Goal: Information Seeking & Learning: Learn about a topic

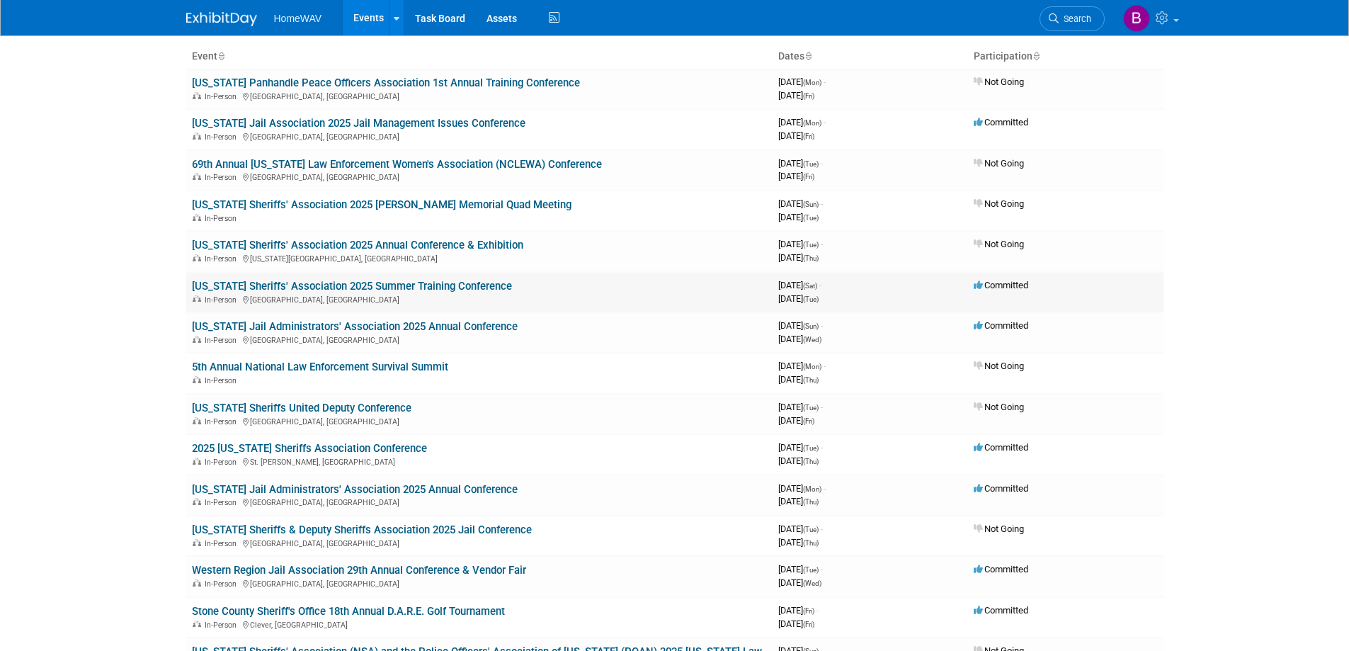
scroll to position [142, 0]
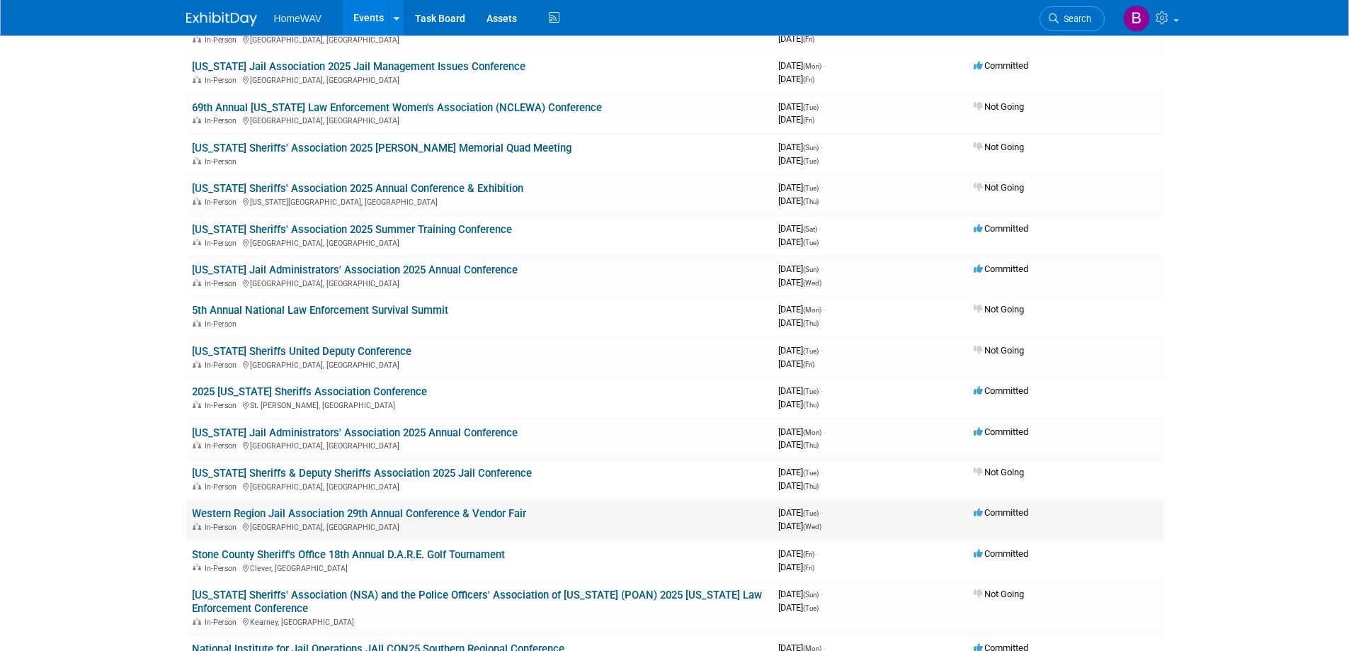
click at [239, 511] on link "Western Region Jail Association 29th Annual Conference & Vendor Fair" at bounding box center [359, 513] width 334 height 13
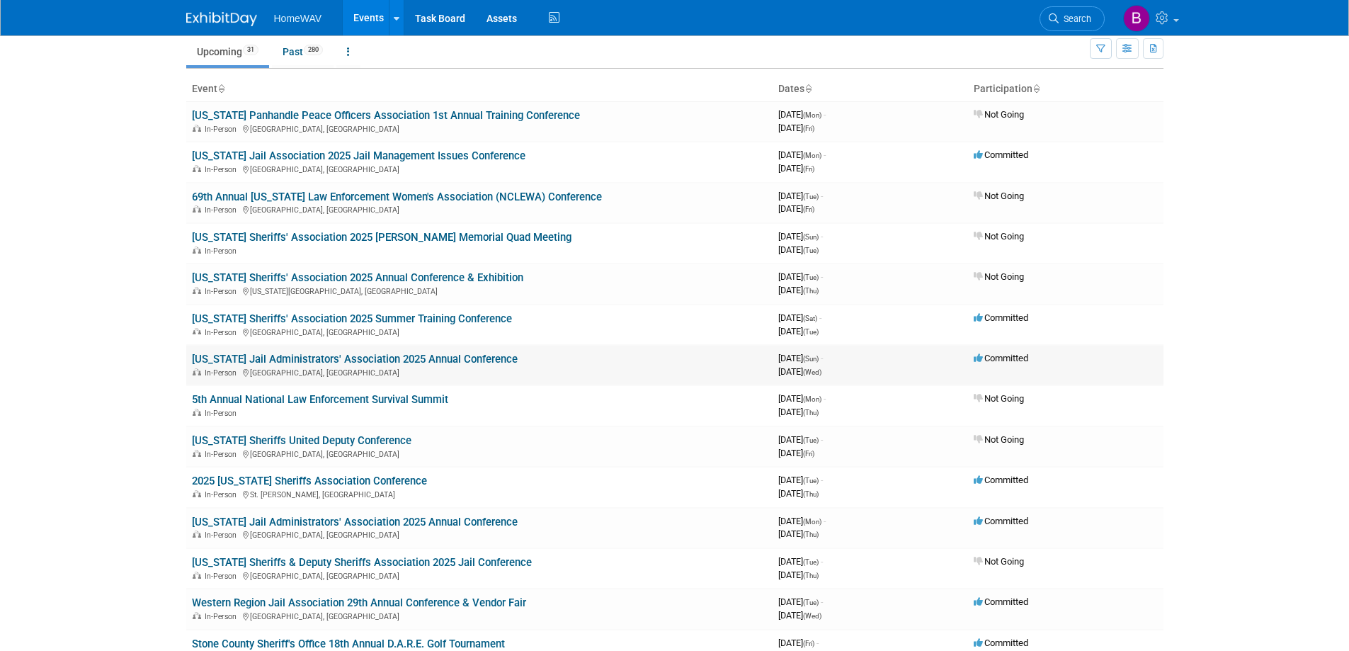
scroll to position [0, 0]
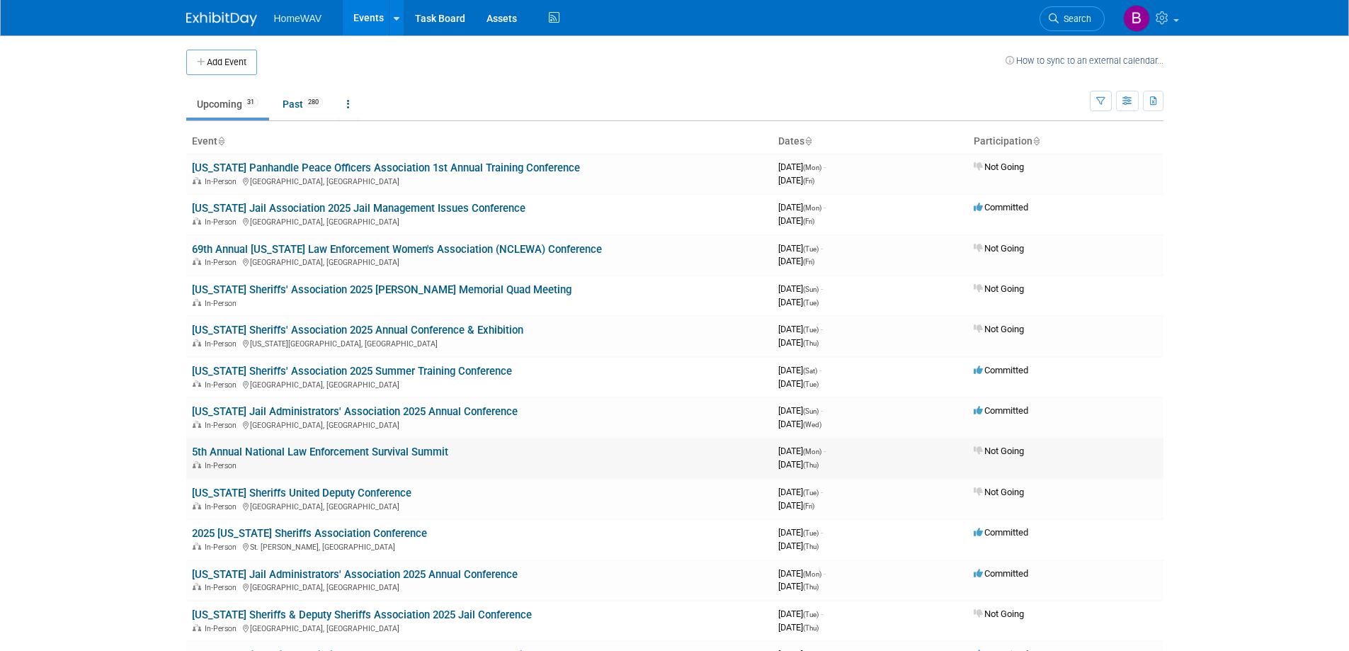
click at [334, 450] on link "5th Annual National Law Enforcement Survival Summit" at bounding box center [320, 451] width 256 height 13
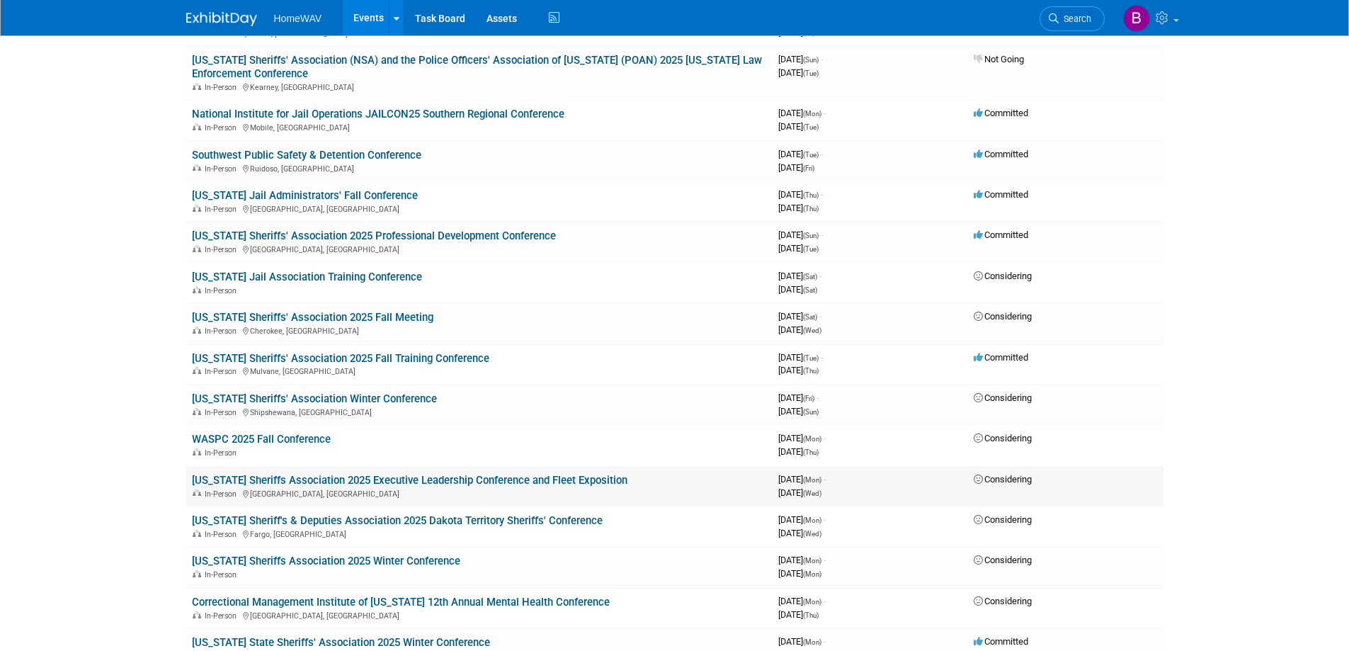
scroll to position [708, 0]
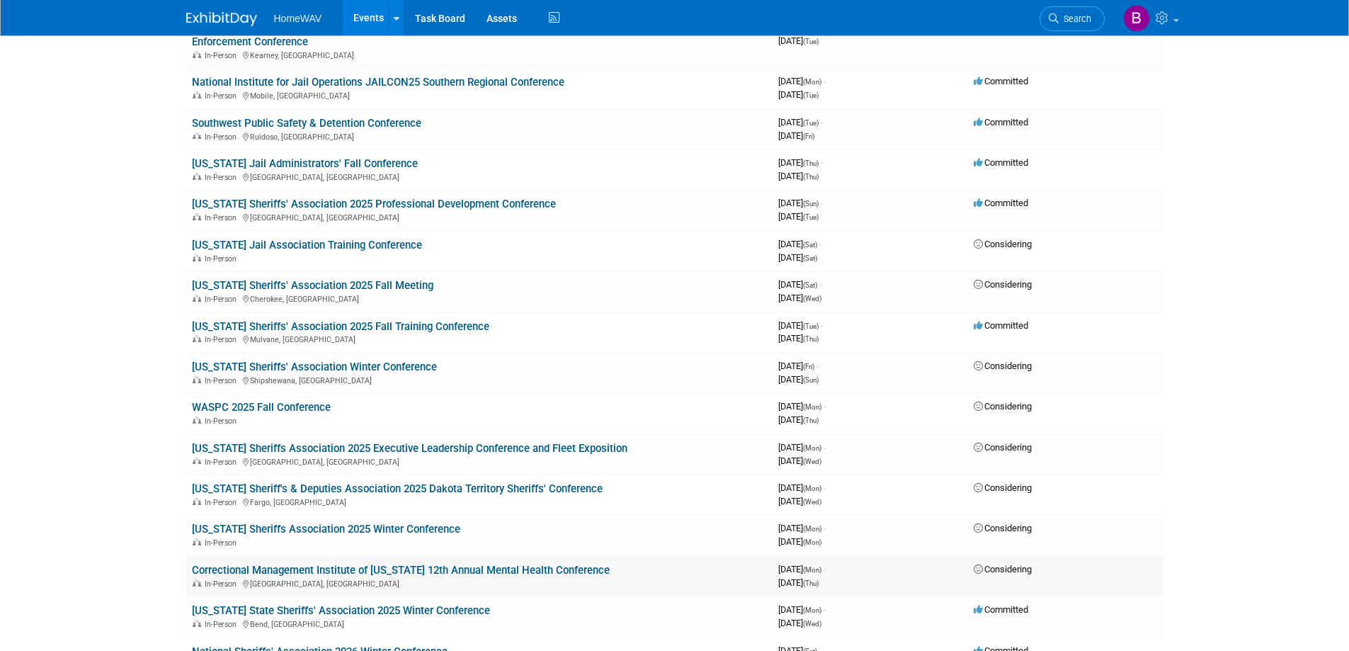
click at [330, 569] on link "Correctional Management Institute of [US_STATE] 12th Annual Mental Health Confe…" at bounding box center [401, 570] width 418 height 13
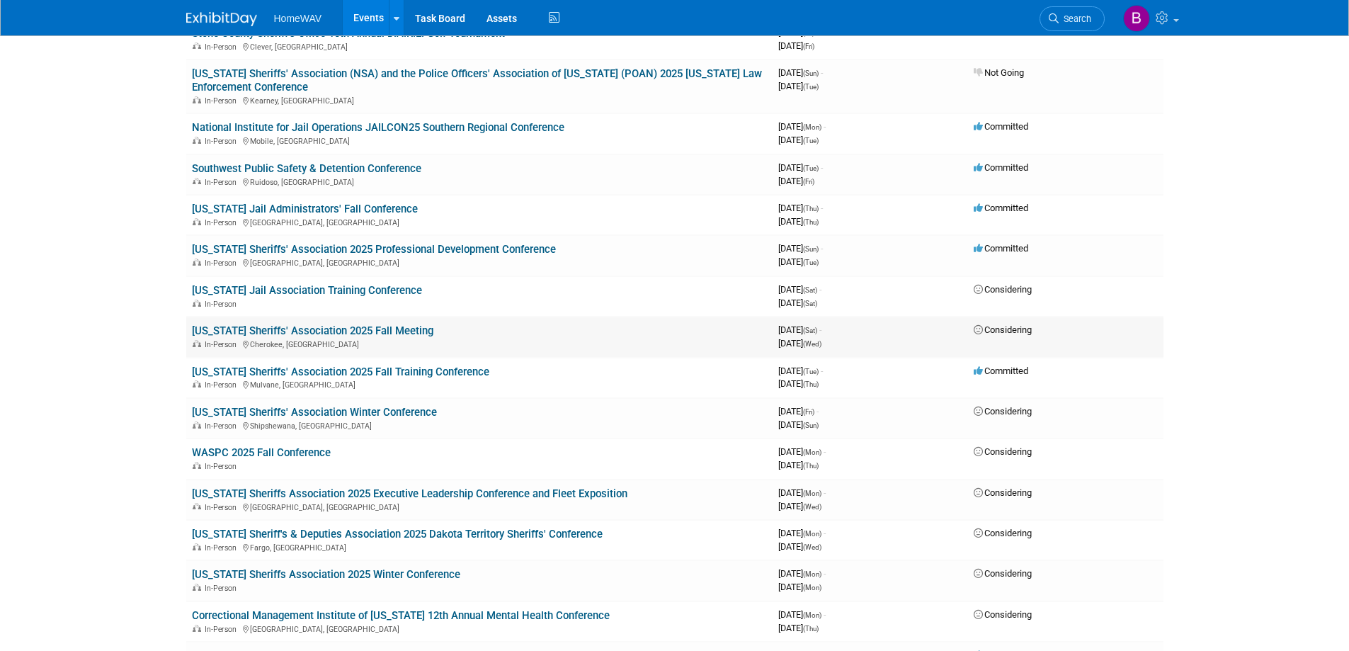
scroll to position [637, 0]
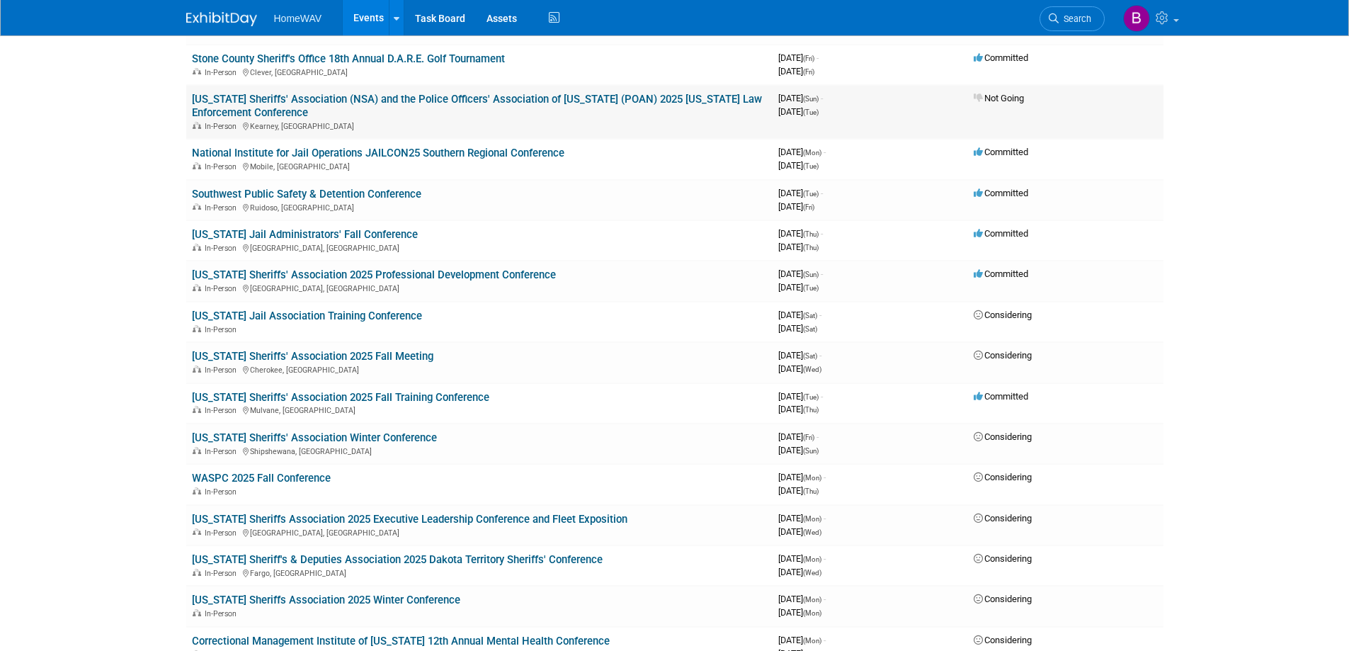
click at [1130, 100] on td "Not Going" at bounding box center [1065, 112] width 195 height 54
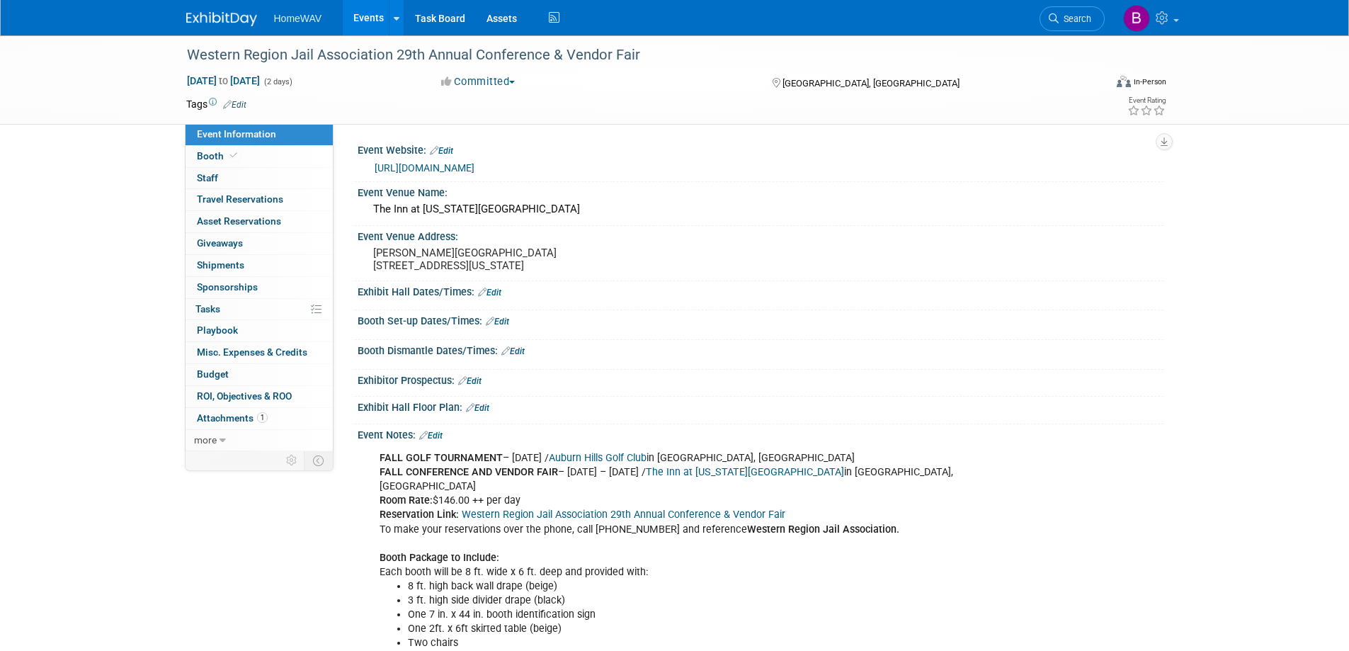
click at [452, 166] on link "https://www.mywrja.org/sponsorship-opportunities/" at bounding box center [425, 167] width 100 height 11
